Goal: Task Accomplishment & Management: Manage account settings

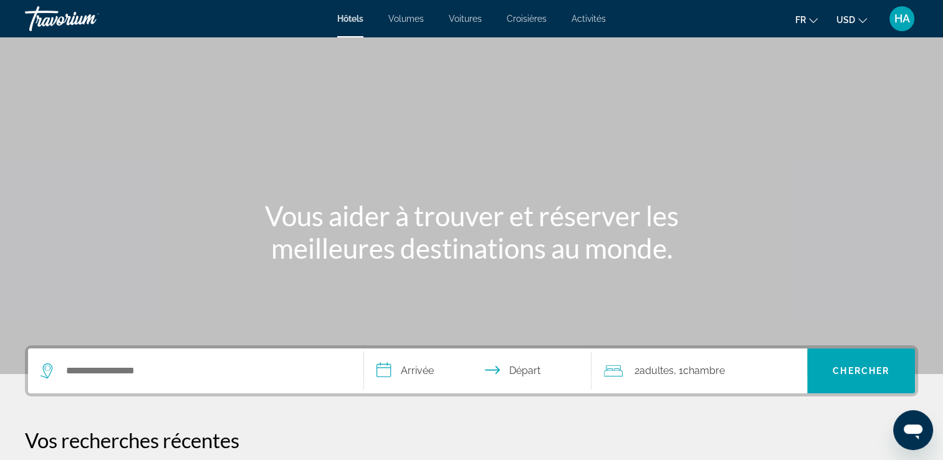
click at [905, 19] on span "HA" at bounding box center [902, 18] width 16 height 12
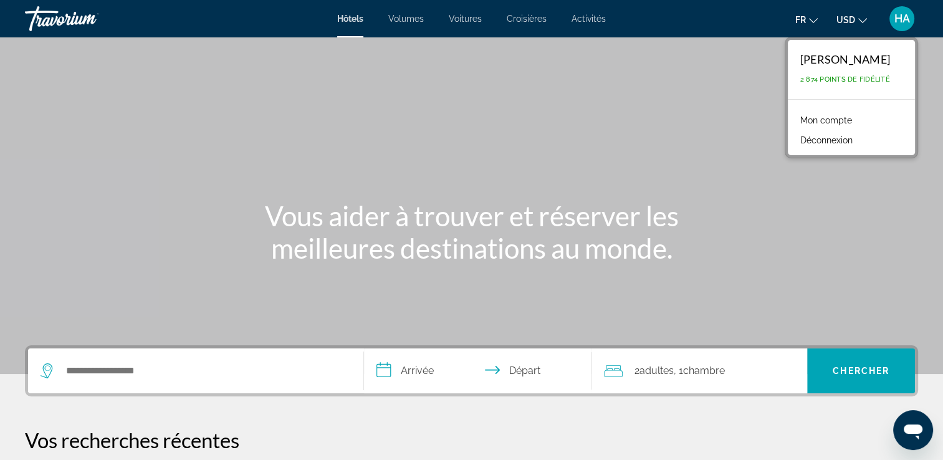
click at [808, 112] on link "Mon compte" at bounding box center [826, 120] width 64 height 16
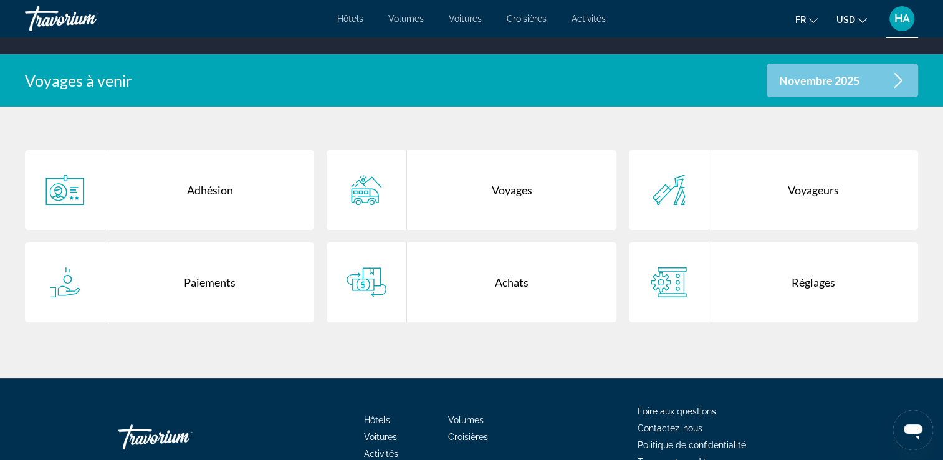
scroll to position [224, 0]
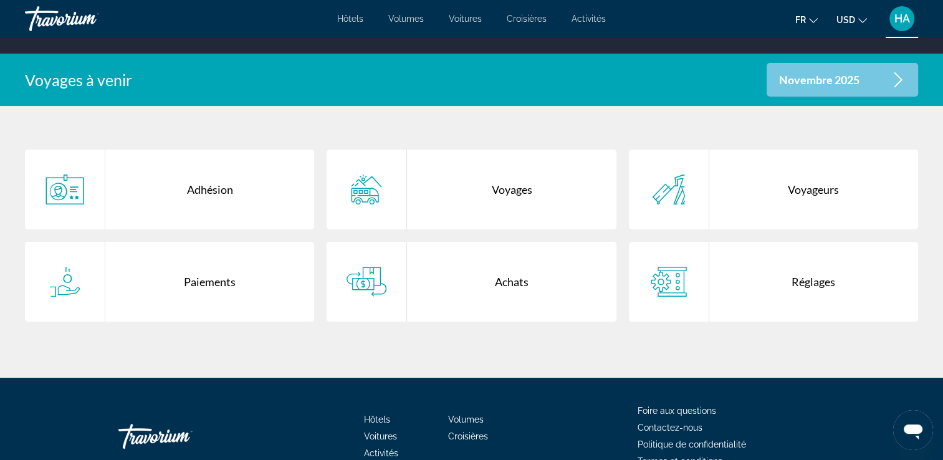
click at [482, 277] on div "Achats" at bounding box center [511, 282] width 209 height 80
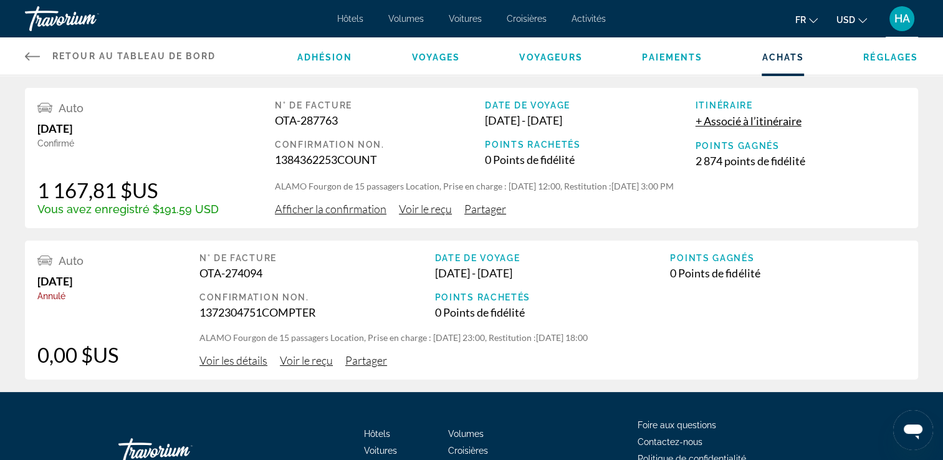
click at [338, 209] on span "Afficher la confirmation" at bounding box center [331, 209] width 112 height 14
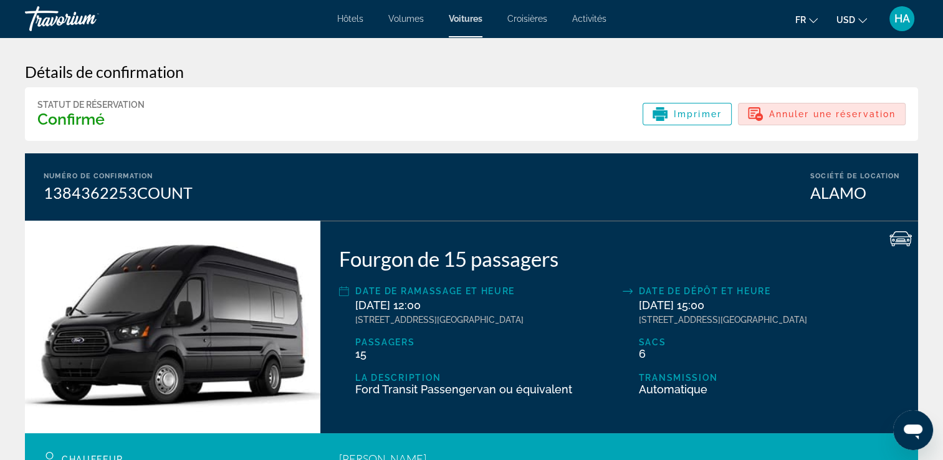
click at [792, 110] on span "Annuler une réservation" at bounding box center [832, 114] width 126 height 10
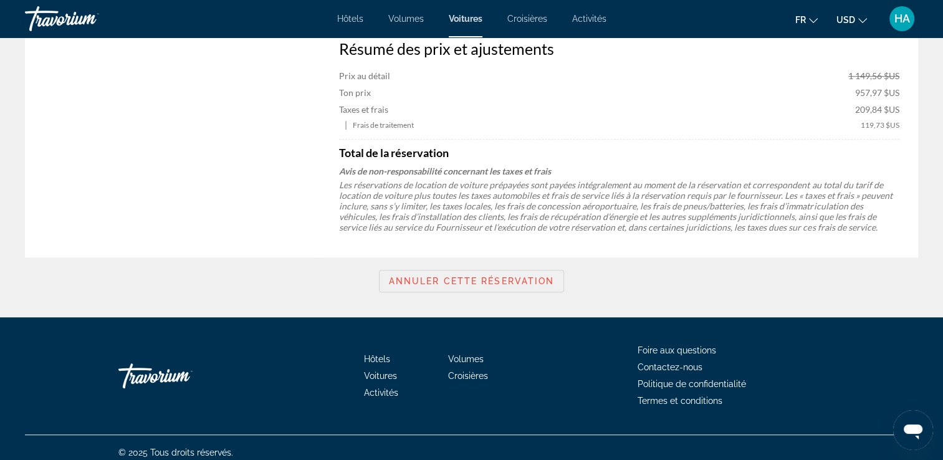
scroll to position [711, 0]
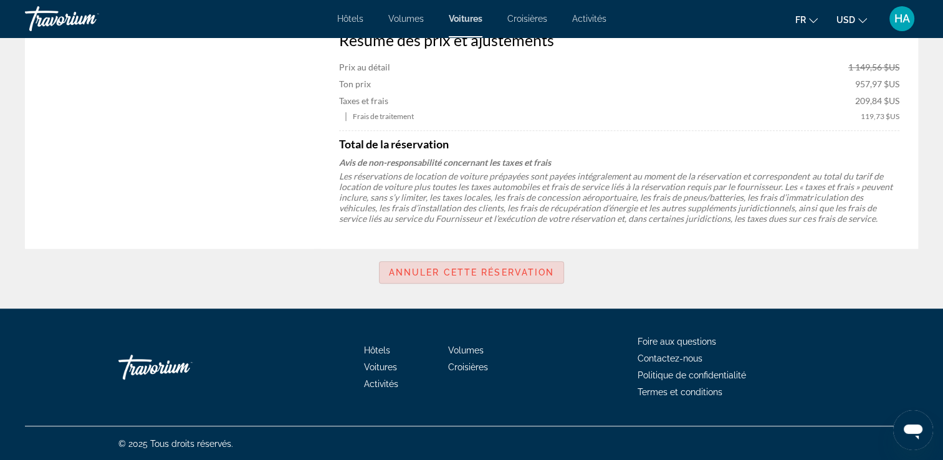
click at [498, 273] on span "Annuler cette réservation" at bounding box center [472, 272] width 166 height 10
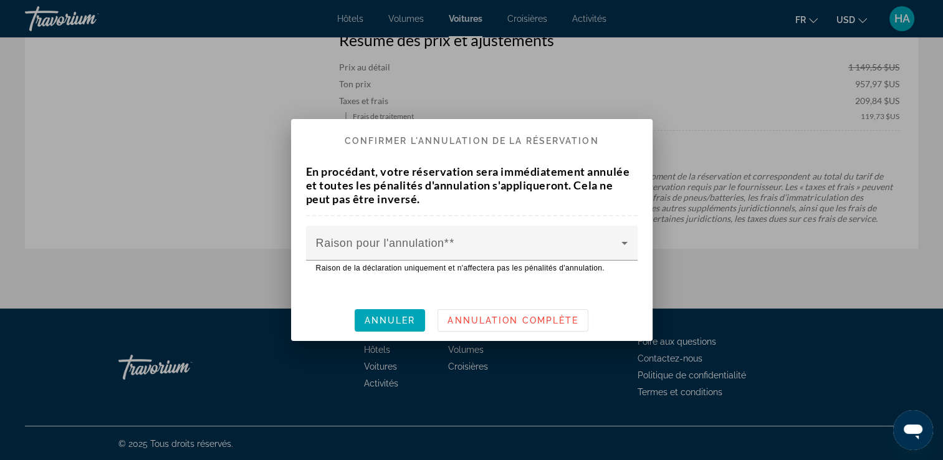
scroll to position [0, 0]
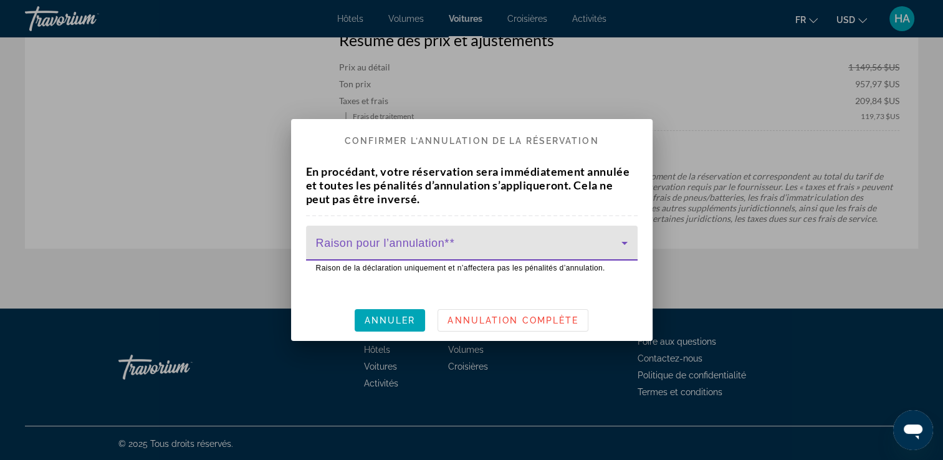
click at [528, 249] on span at bounding box center [468, 247] width 305 height 15
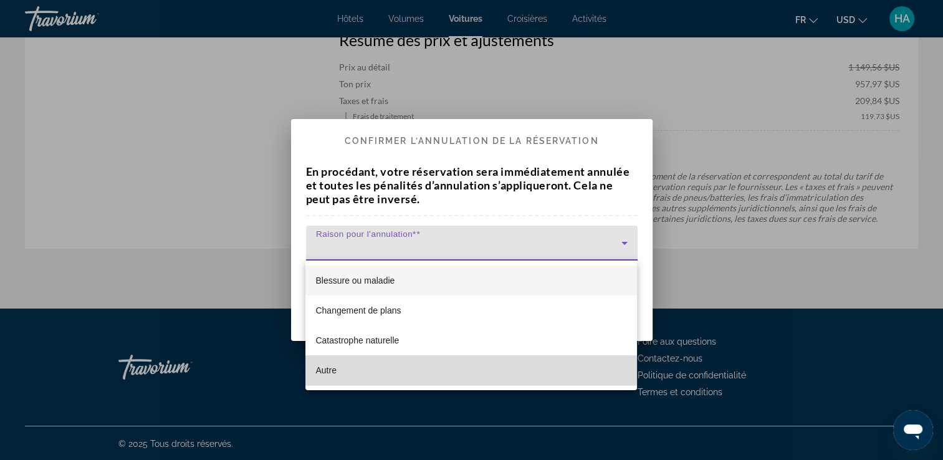
click at [336, 365] on span "Autre" at bounding box center [325, 370] width 21 height 15
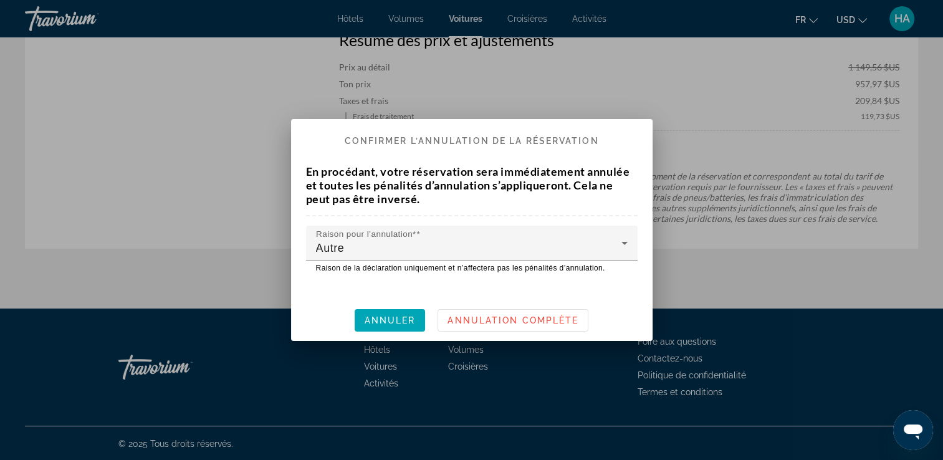
click at [417, 270] on span "Raison de la déclaration uniquement et n’affectera pas les pénalités d’annulati…" at bounding box center [460, 268] width 289 height 9
click at [523, 319] on span "Annulation complète" at bounding box center [512, 320] width 131 height 10
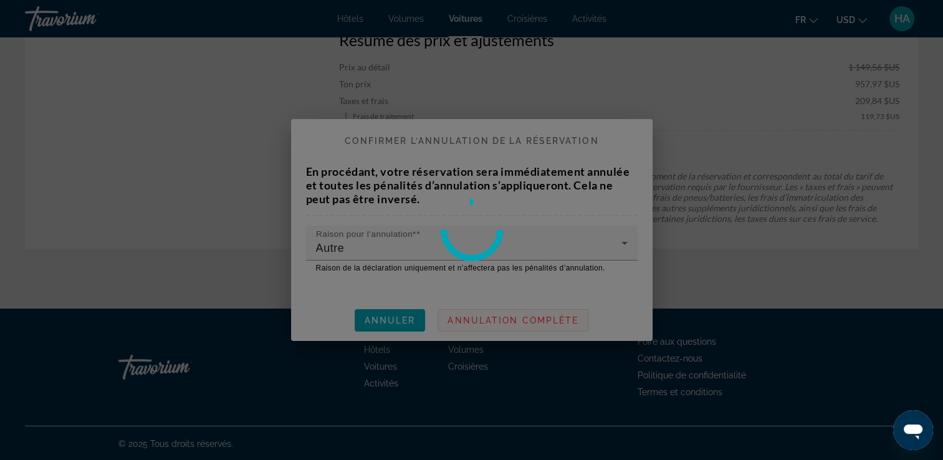
scroll to position [711, 0]
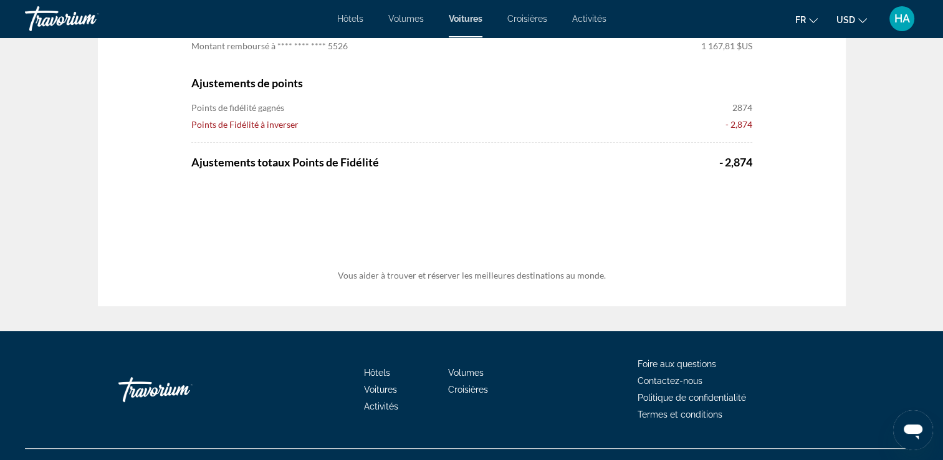
scroll to position [336, 0]
